Goal: Navigation & Orientation: Find specific page/section

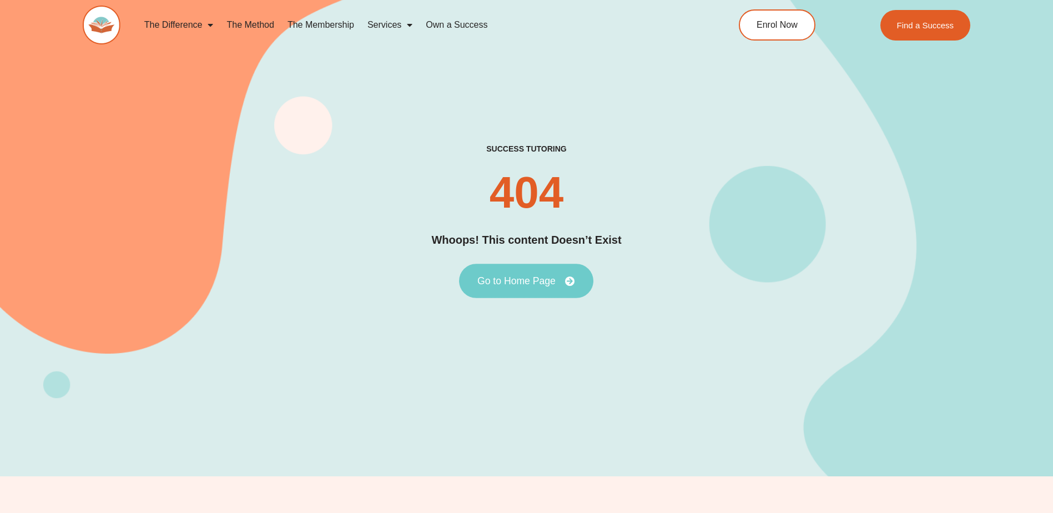
click at [528, 295] on link "Go to Home Page" at bounding box center [526, 281] width 134 height 34
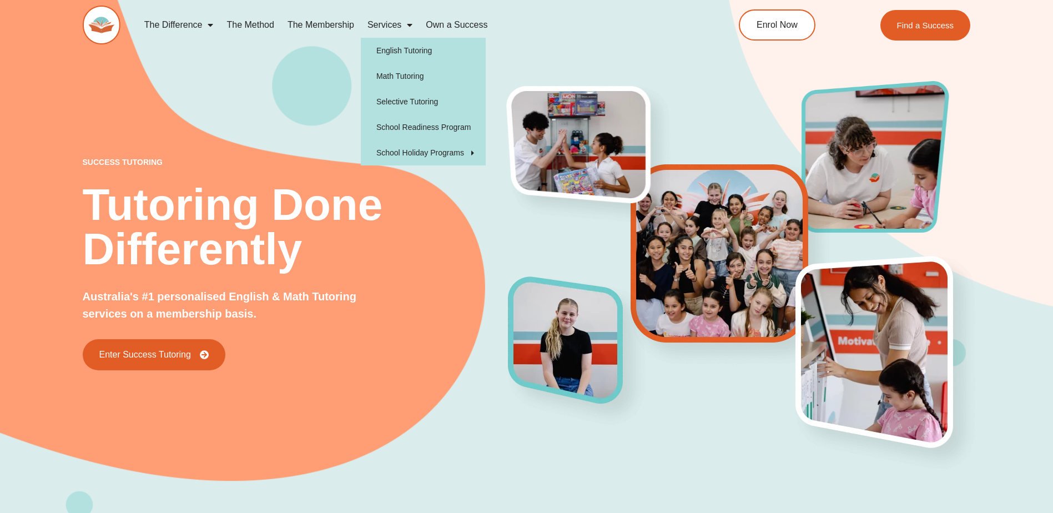
click at [406, 21] on span "Menu" at bounding box center [406, 25] width 11 height 20
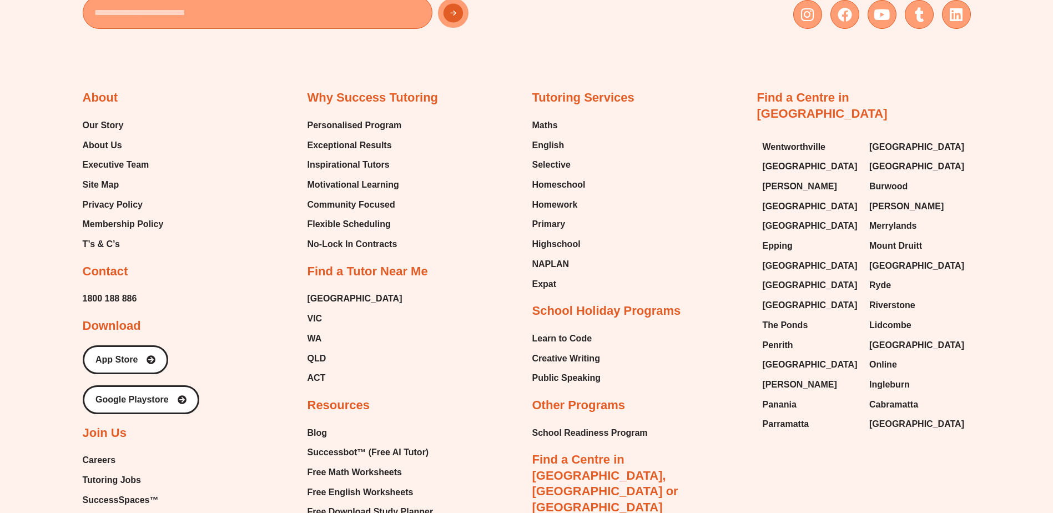
scroll to position [4853, 0]
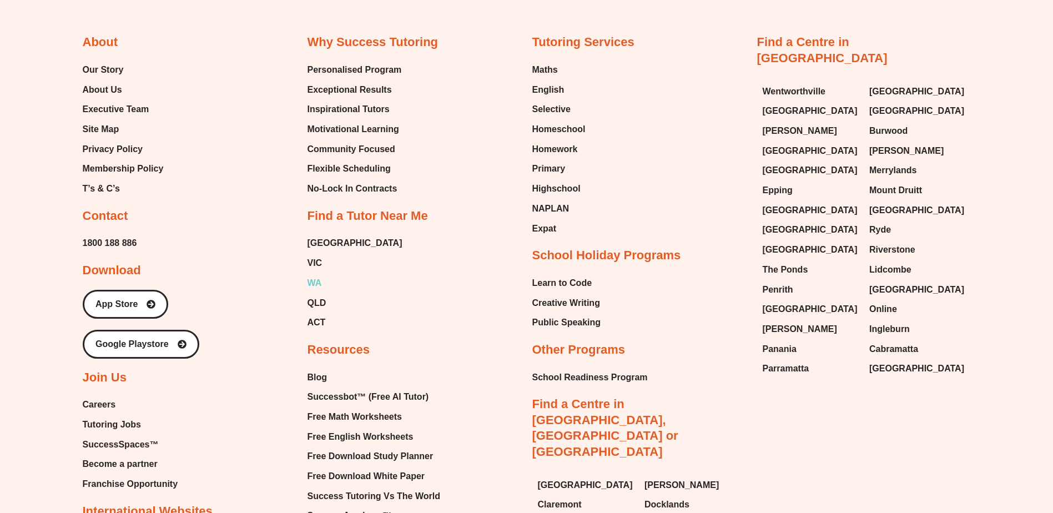
click at [316, 275] on span "WA" at bounding box center [315, 283] width 14 height 17
